Goal: Task Accomplishment & Management: Manage account settings

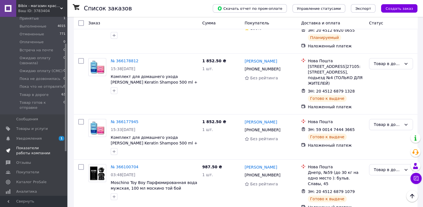
scroll to position [56, 0]
click at [23, 187] on span "Аналитика" at bounding box center [26, 189] width 21 height 5
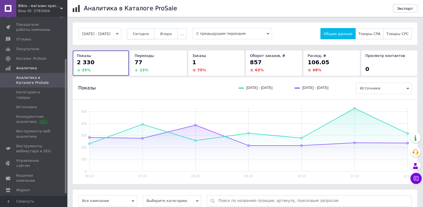
click at [149, 35] on span "Сегодня" at bounding box center [141, 34] width 16 height 4
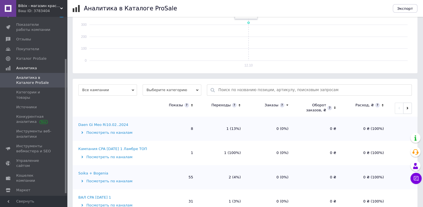
scroll to position [112, 0]
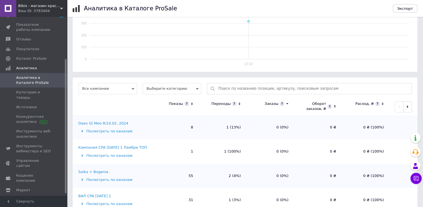
click at [90, 170] on div "Soika + Bogenia" at bounding box center [93, 171] width 30 height 5
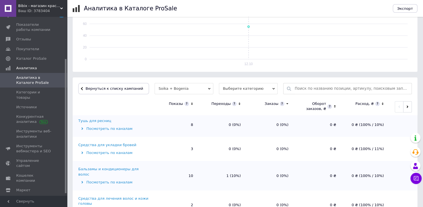
scroll to position [158, 0]
click at [118, 166] on div "Бальзамы и кондиционеры для волос" at bounding box center [113, 171] width 71 height 10
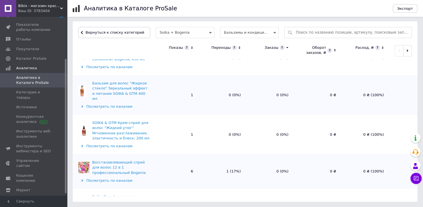
scroll to position [64, 0]
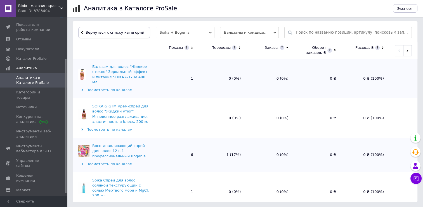
click at [83, 33] on button "Вернуться к списку категорий" at bounding box center [114, 32] width 72 height 11
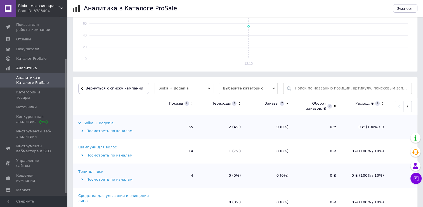
scroll to position [112, 0]
click at [95, 122] on div "Soika + Bogenia" at bounding box center [95, 123] width 35 height 5
click at [95, 87] on span "Вернуться к списку кампаний" at bounding box center [115, 88] width 58 height 4
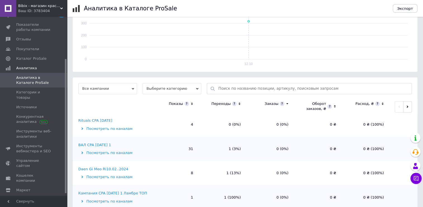
scroll to position [28, 0]
click at [90, 169] on div "Daen Gi Meo Ri10.02..2024" at bounding box center [103, 167] width 50 height 5
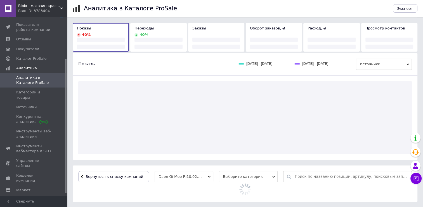
scroll to position [79, 0]
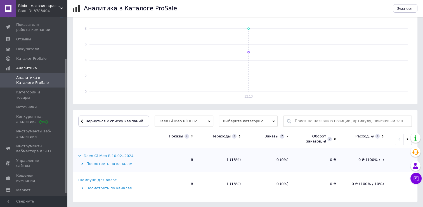
click at [106, 178] on div "Шампуни для волос" at bounding box center [97, 179] width 38 height 5
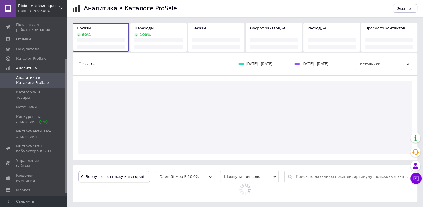
scroll to position [95, 0]
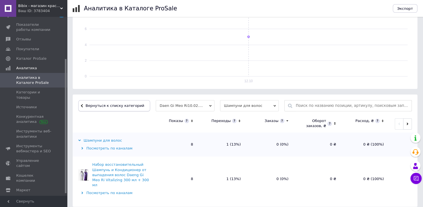
click at [107, 106] on span "Вернуться к списку категорий" at bounding box center [114, 105] width 60 height 4
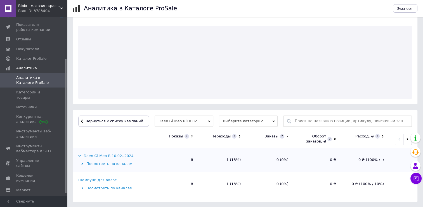
scroll to position [79, 0]
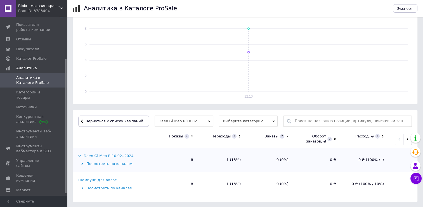
click at [96, 122] on span "Вернуться к списку кампаний" at bounding box center [115, 121] width 58 height 4
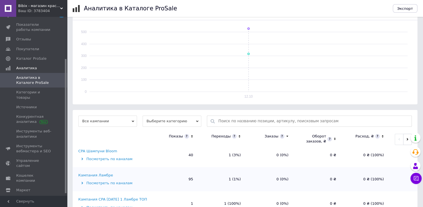
scroll to position [56, 0]
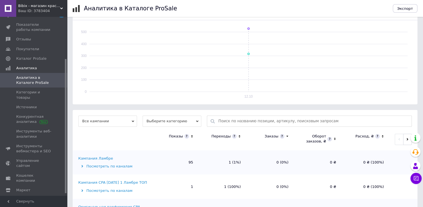
click at [93, 156] on div "Кампания Ламбре" at bounding box center [95, 158] width 35 height 5
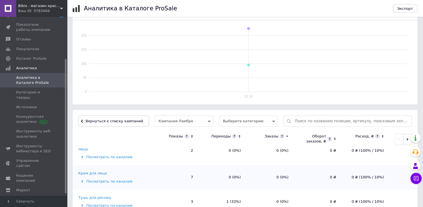
scroll to position [140, 0]
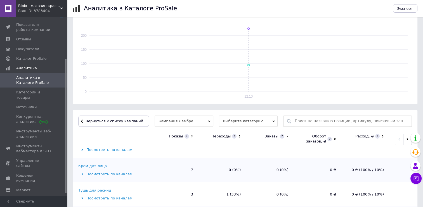
click at [104, 188] on div "Тушь для ресниц" at bounding box center [94, 190] width 33 height 5
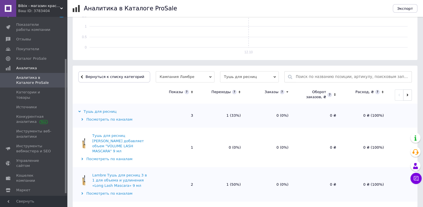
scroll to position [124, 0]
click at [88, 78] on span "Вернуться к списку категорий" at bounding box center [114, 76] width 60 height 4
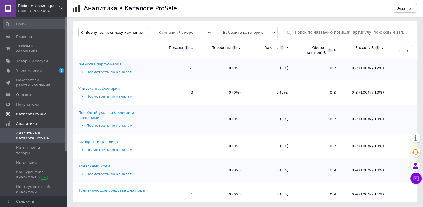
scroll to position [0, 0]
click at [39, 45] on span "Заказы и сообщения" at bounding box center [34, 49] width 36 height 10
